Goal: Task Accomplishment & Management: Use online tool/utility

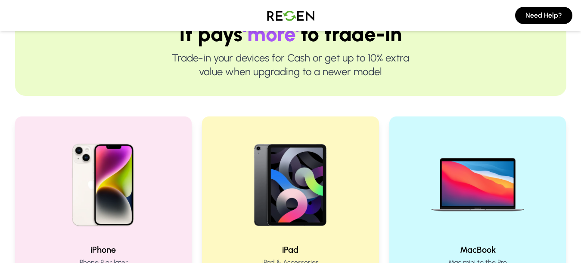
scroll to position [170, 0]
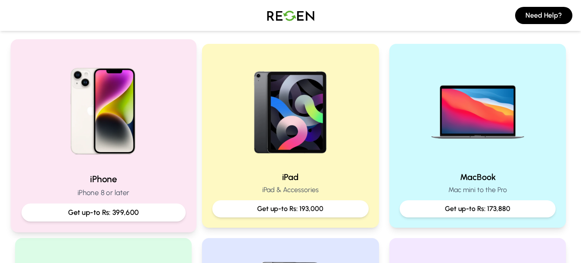
click at [109, 112] on img at bounding box center [103, 108] width 116 height 116
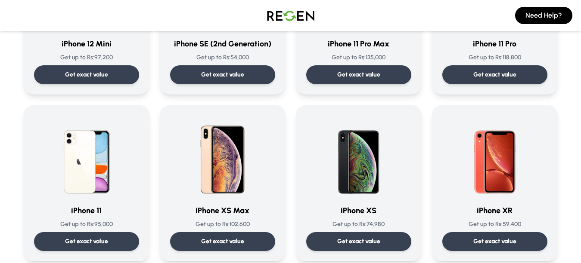
scroll to position [831, 0]
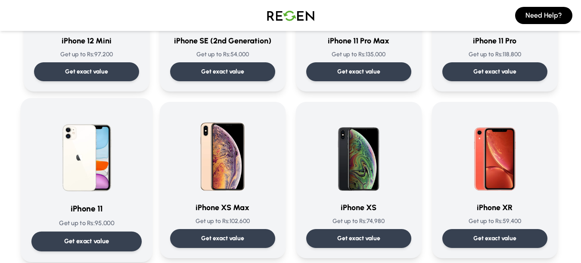
click at [98, 159] on img at bounding box center [86, 152] width 87 height 87
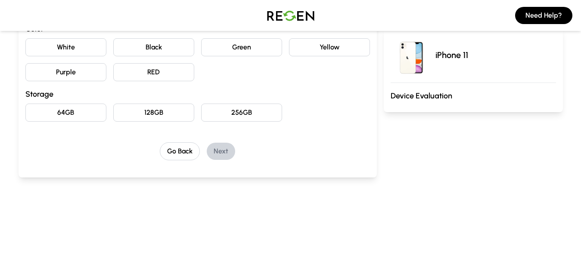
scroll to position [108, 0]
click at [88, 50] on button "White" at bounding box center [65, 49] width 81 height 18
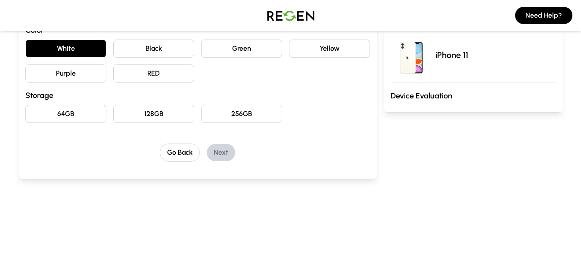
click at [127, 53] on button "Black" at bounding box center [153, 49] width 81 height 18
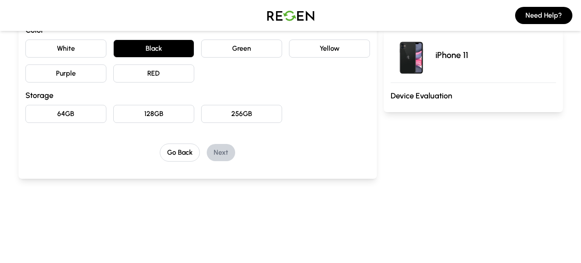
click at [67, 111] on button "64GB" at bounding box center [65, 114] width 81 height 18
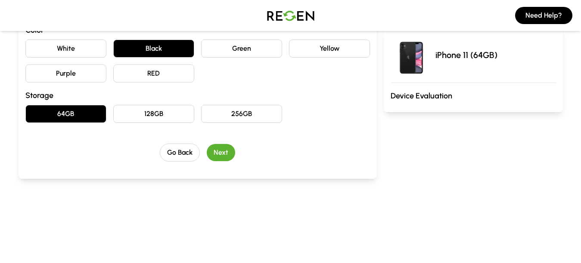
click at [221, 144] on div "Go Back Next" at bounding box center [197, 153] width 344 height 18
click at [221, 147] on button "Next" at bounding box center [221, 152] width 28 height 17
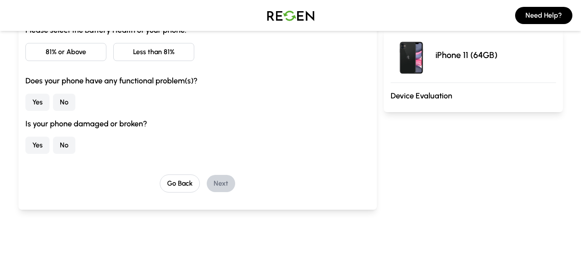
click at [64, 103] on button "No" at bounding box center [64, 102] width 22 height 17
click at [65, 142] on button "No" at bounding box center [64, 145] width 22 height 17
click at [148, 57] on button "Less than 81%" at bounding box center [153, 52] width 81 height 18
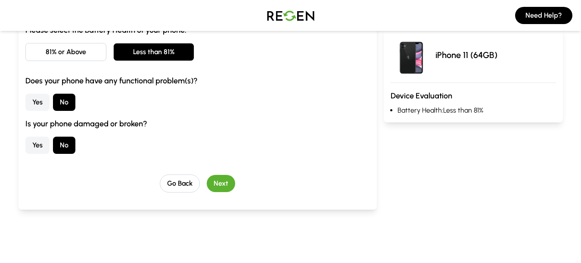
scroll to position [89, 0]
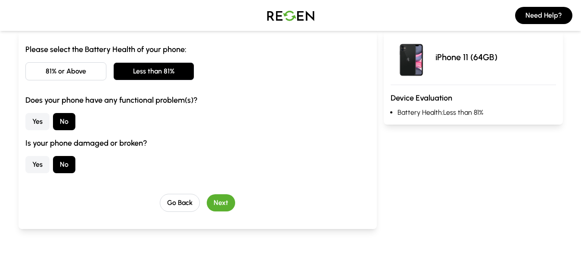
click at [223, 199] on button "Next" at bounding box center [221, 203] width 28 height 17
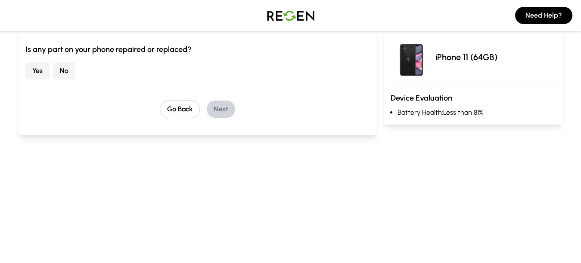
click at [41, 74] on button "Yes" at bounding box center [37, 70] width 24 height 17
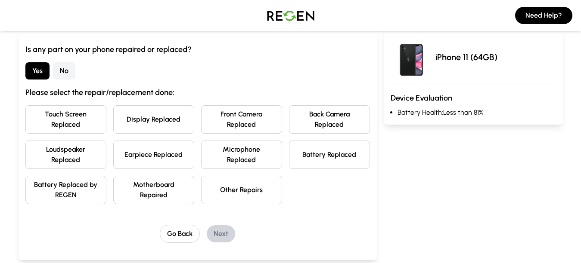
click at [321, 154] on button "Battery Replaced" at bounding box center [329, 155] width 81 height 28
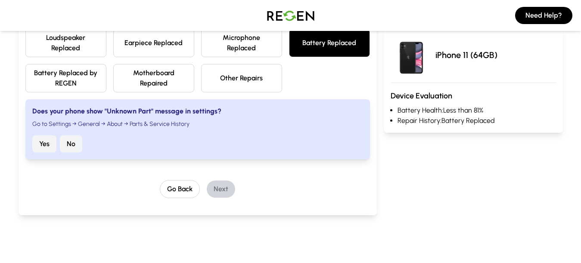
scroll to position [206, 0]
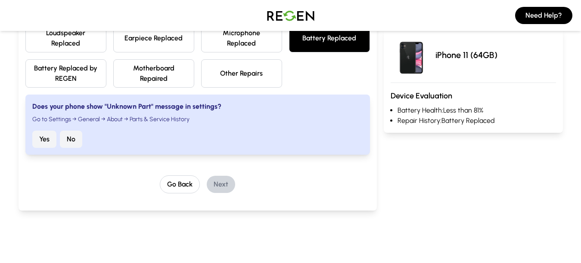
click at [71, 141] on button "No" at bounding box center [71, 139] width 22 height 17
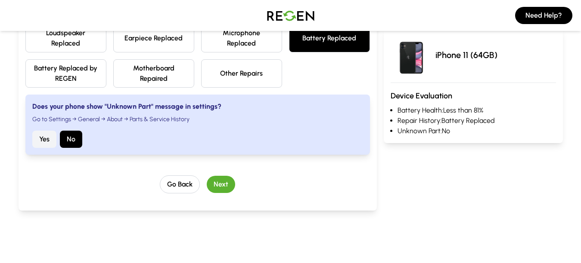
click at [219, 181] on button "Next" at bounding box center [221, 184] width 28 height 17
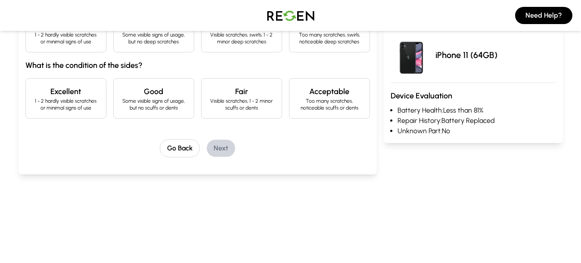
scroll to position [170, 0]
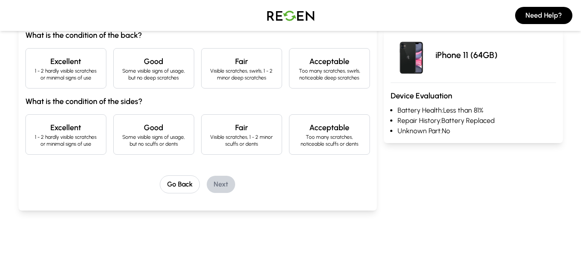
click at [170, 57] on h4 "Good" at bounding box center [154, 62] width 66 height 12
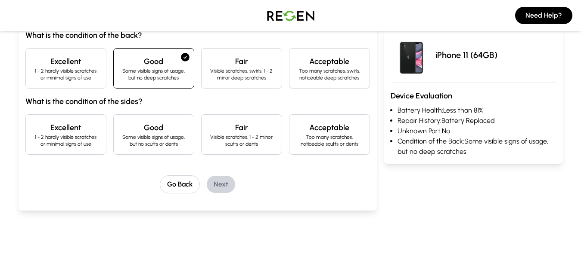
click at [83, 141] on p "1 - 2 hardly visible scratches or minimal signs of use" at bounding box center [66, 141] width 66 height 14
